Goal: Navigation & Orientation: Find specific page/section

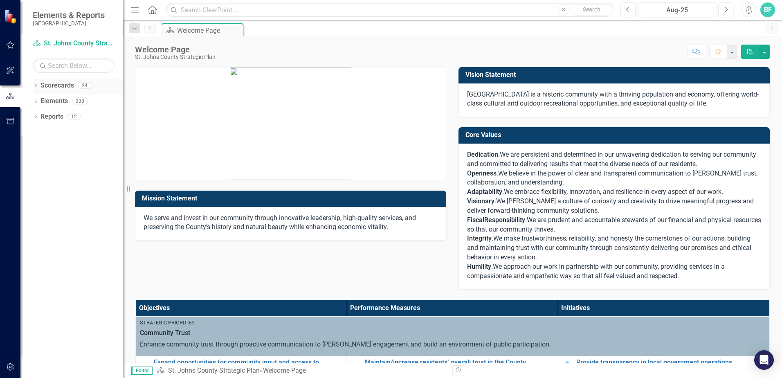
click at [49, 82] on link "Scorecards" at bounding box center [57, 85] width 34 height 9
click at [35, 83] on div "Dropdown" at bounding box center [36, 86] width 6 height 7
click at [38, 100] on icon "Dropdown" at bounding box center [40, 100] width 6 height 5
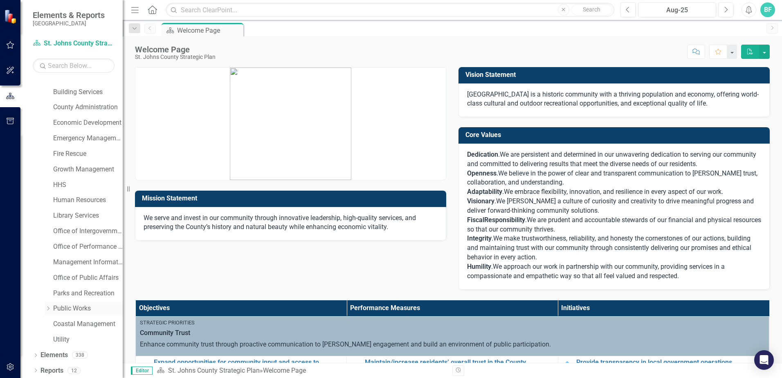
scroll to position [42, 0]
click at [65, 338] on link "Utility" at bounding box center [88, 337] width 70 height 9
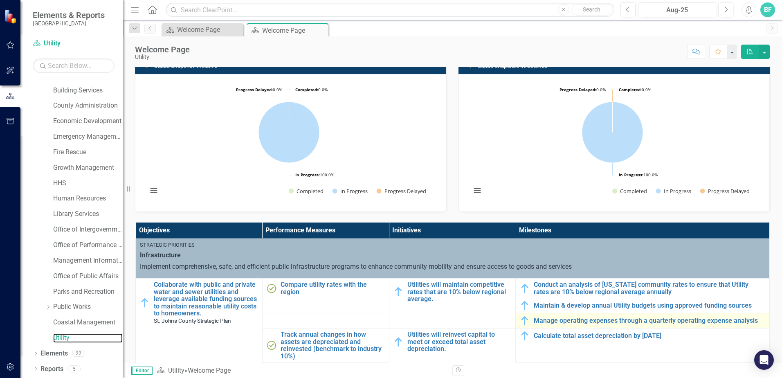
scroll to position [164, 0]
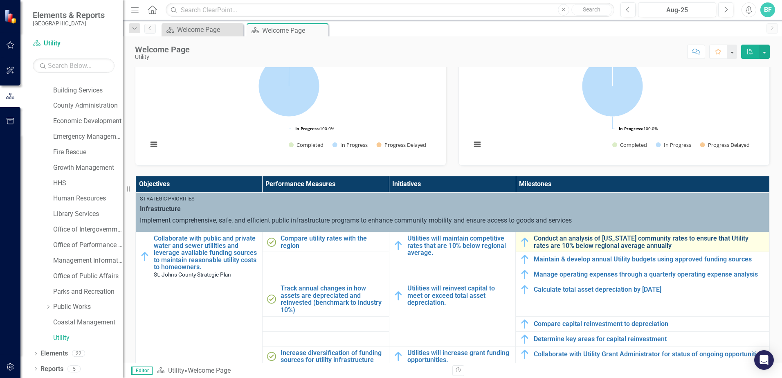
click at [539, 244] on link "Conduct an analysis of [US_STATE] community rates to ensure that Utility rates …" at bounding box center [649, 242] width 231 height 14
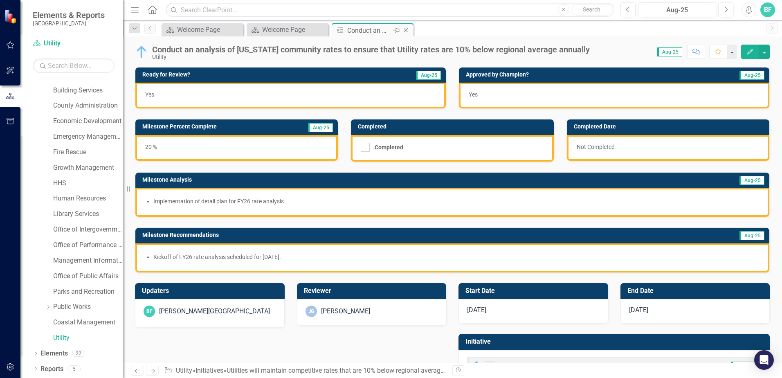
click at [407, 30] on icon "Close" at bounding box center [406, 30] width 8 height 7
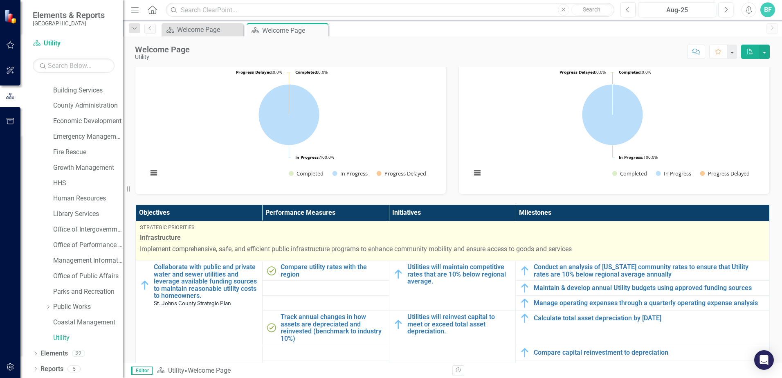
scroll to position [204, 0]
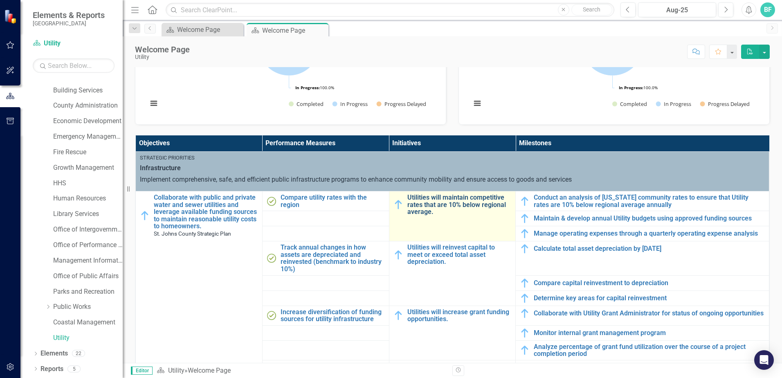
click at [434, 208] on link "Utilities will maintain competitive rates that are 10% below regional average." at bounding box center [459, 205] width 104 height 22
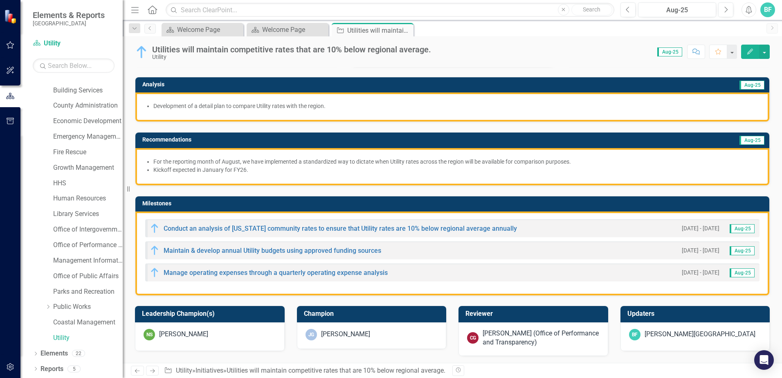
scroll to position [94, 0]
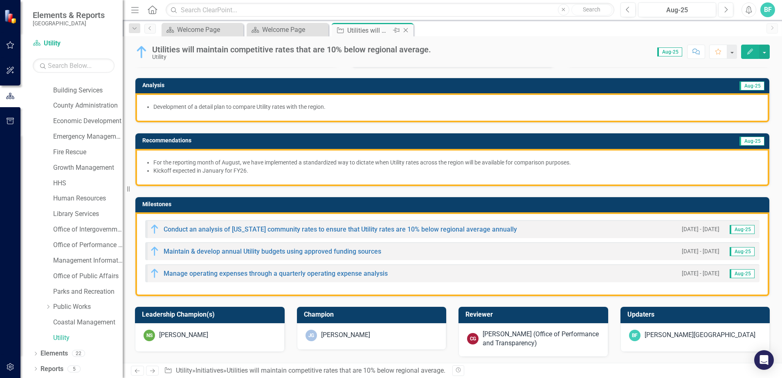
click at [404, 31] on icon "Close" at bounding box center [406, 30] width 8 height 7
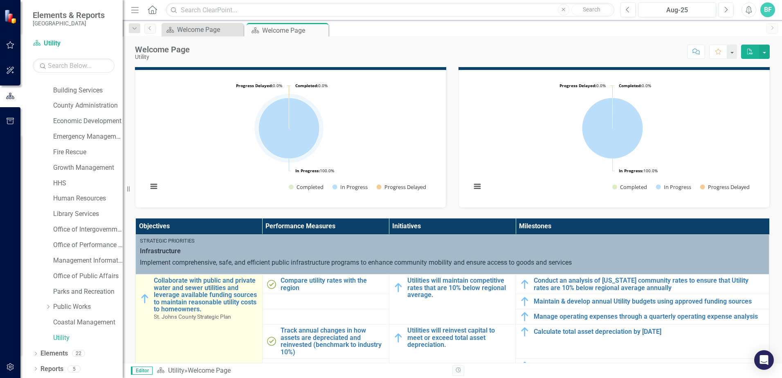
scroll to position [123, 0]
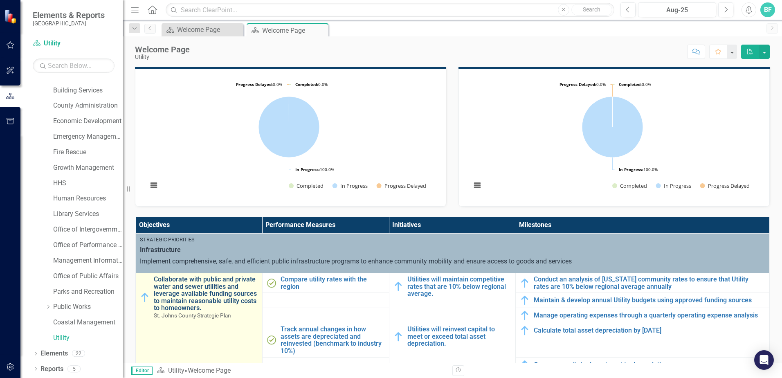
click at [232, 286] on link "Collaborate with public and private water and sewer utilities and leverage avai…" at bounding box center [206, 294] width 104 height 36
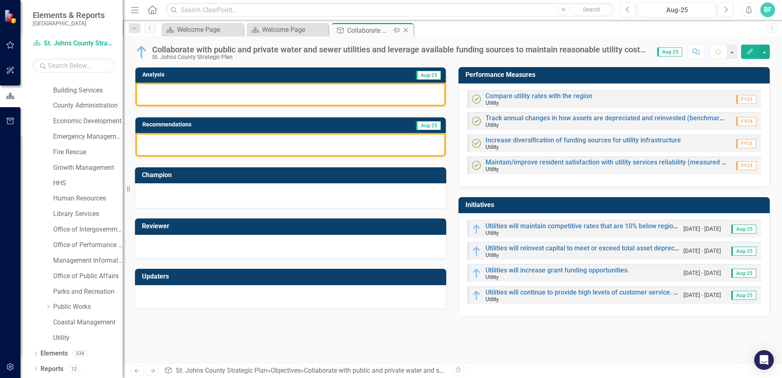
click at [405, 30] on icon "Close" at bounding box center [406, 30] width 8 height 7
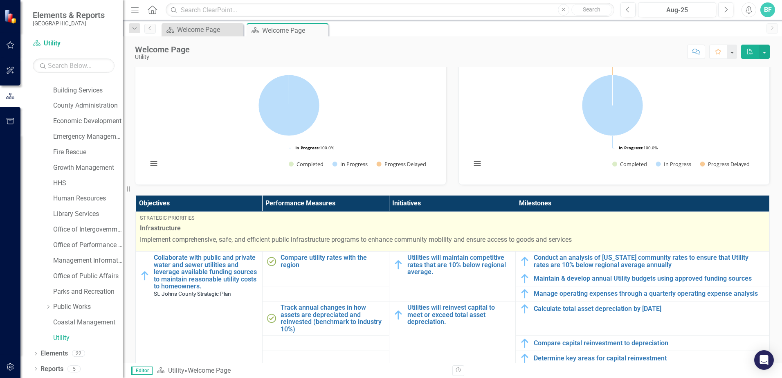
scroll to position [204, 0]
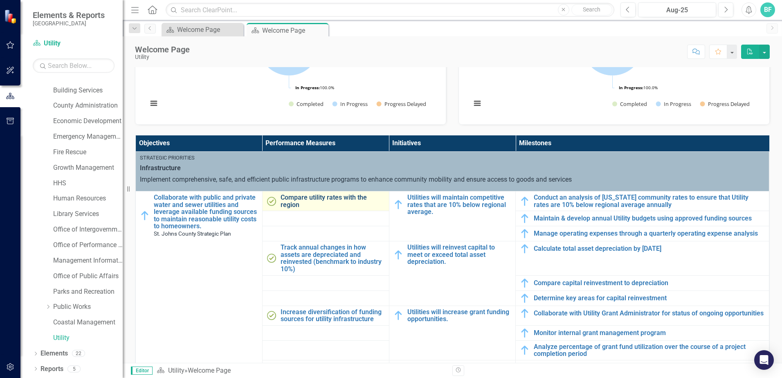
click at [326, 199] on link "Compare utility rates with the region" at bounding box center [332, 201] width 104 height 14
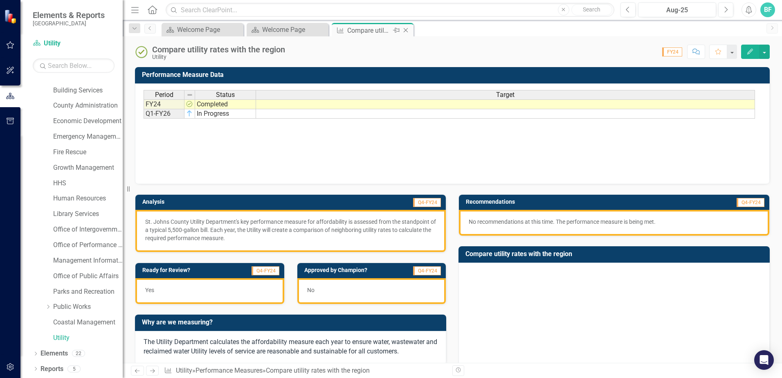
click at [404, 29] on icon "Close" at bounding box center [406, 30] width 8 height 7
